Goal: Book appointment/travel/reservation

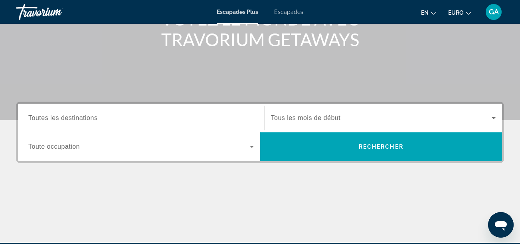
scroll to position [120, 0]
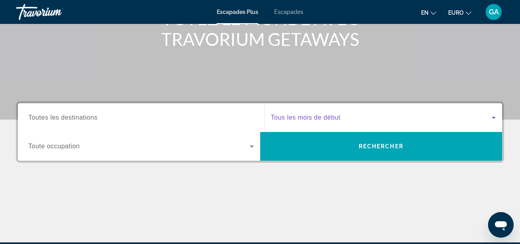
click at [493, 118] on icon "Widget de recherche" at bounding box center [493, 118] width 4 height 2
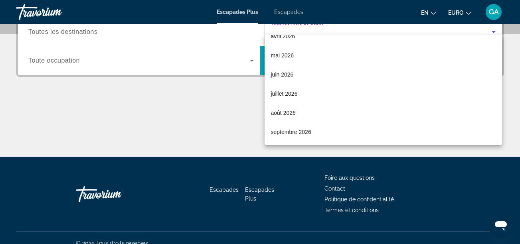
scroll to position [216, 0]
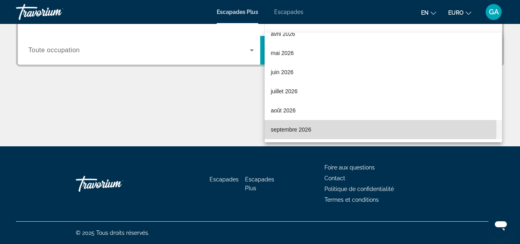
click at [291, 129] on font "septembre 2026" at bounding box center [291, 129] width 40 height 6
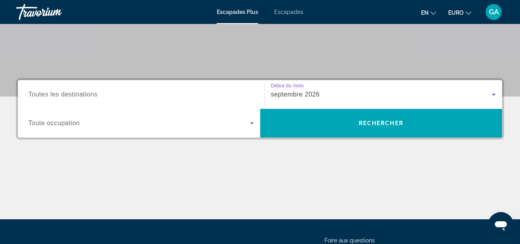
scroll to position [136, 0]
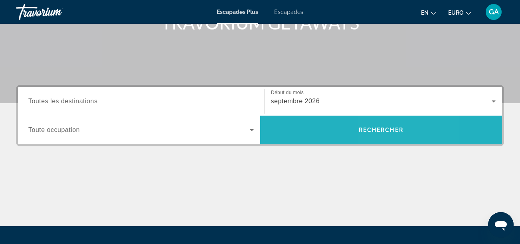
click at [379, 128] on span "Rechercher" at bounding box center [380, 130] width 45 height 6
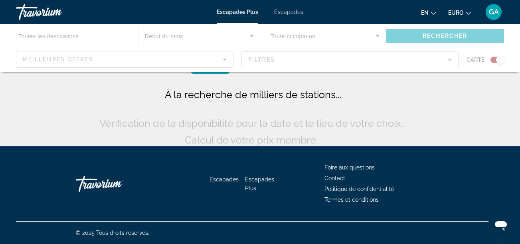
click at [250, 100] on span "À la recherche de milliers de stations..." at bounding box center [253, 95] width 177 height 12
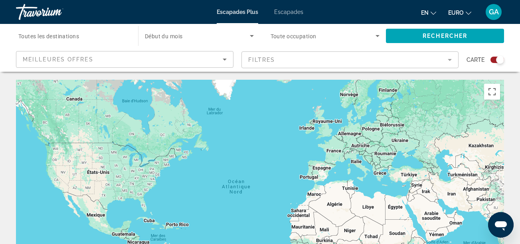
click at [492, 57] on div "Widget de recherche" at bounding box center [497, 60] width 14 height 6
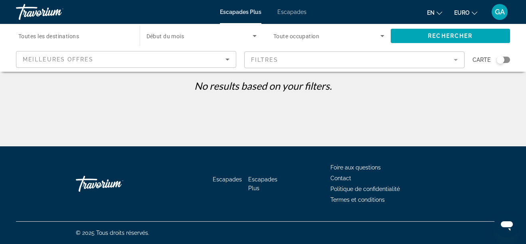
click at [506, 60] on div "Widget de recherche" at bounding box center [503, 60] width 14 height 6
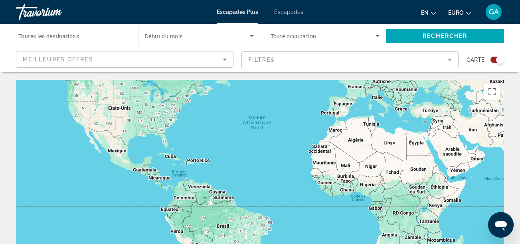
drag, startPoint x: 233, startPoint y: 173, endPoint x: 262, endPoint y: 114, distance: 65.3
click at [257, 104] on div "Contenu principal" at bounding box center [260, 199] width 488 height 239
